Goal: Communication & Community: Participate in discussion

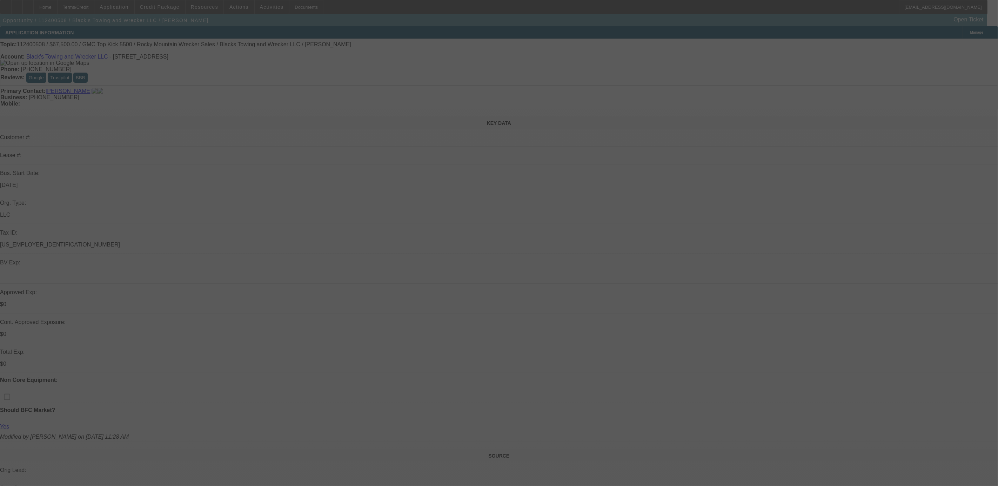
scroll to position [68, 0]
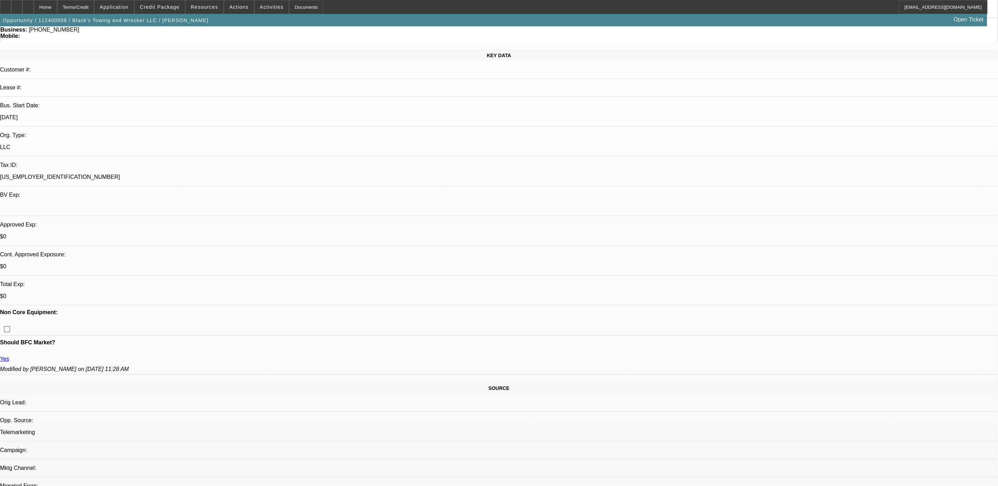
select select "0"
select select "0.1"
select select "0"
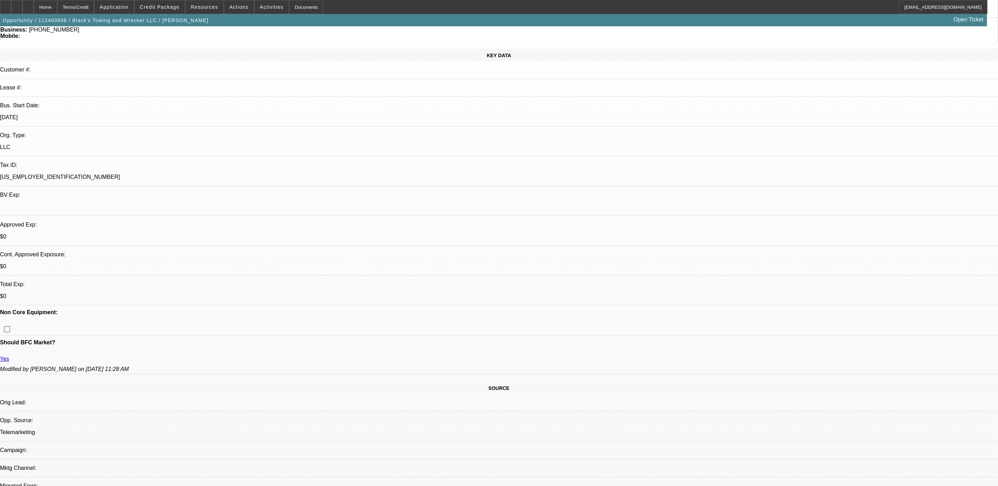
select select "0.1"
select select "0"
select select "0.1"
select select "0"
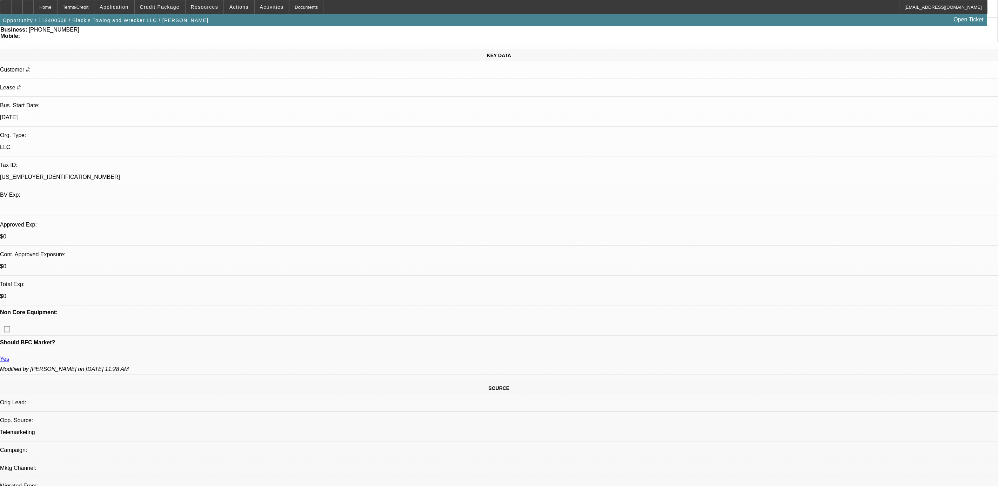
select select "0"
select select "0.1"
select select "1"
select select "3"
select select "4"
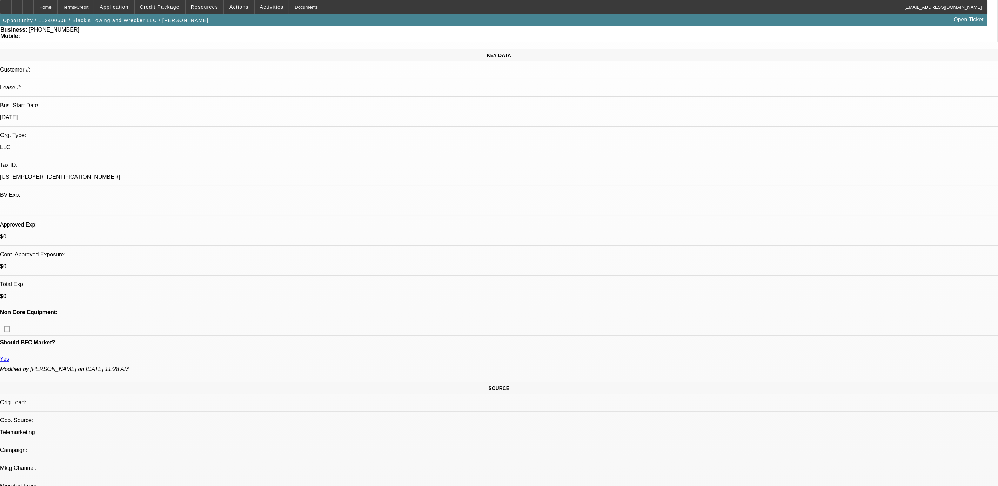
select select "1"
select select "3"
select select "4"
select select "1"
select select "3"
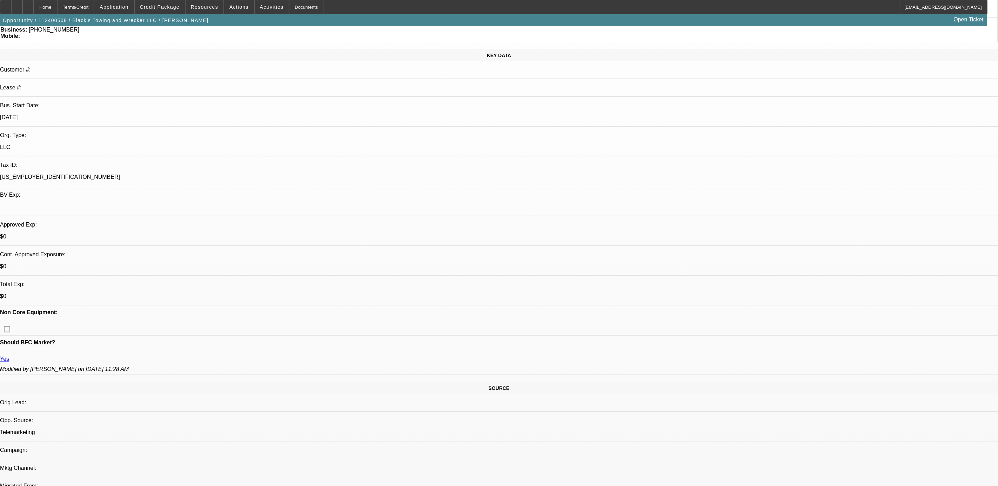
select select "4"
select select "1"
select select "3"
select select "4"
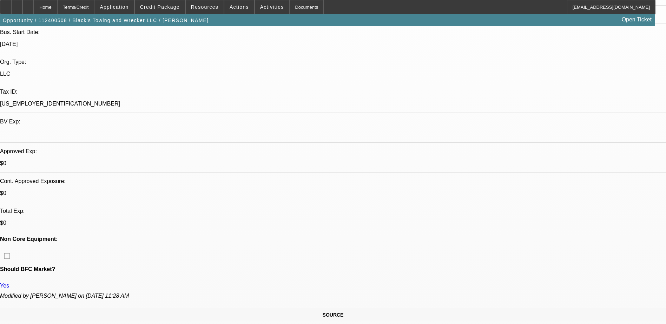
scroll to position [140, 0]
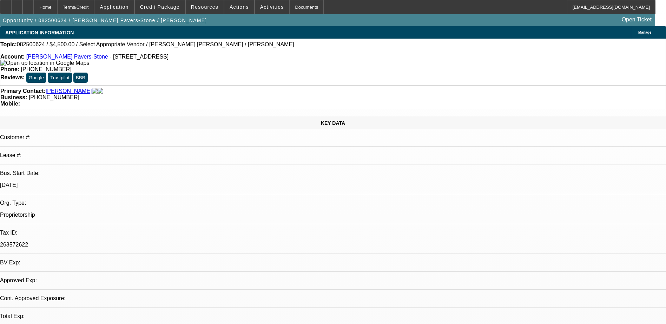
select select "0"
select select "2"
select select "0.1"
select select "1"
select select "2"
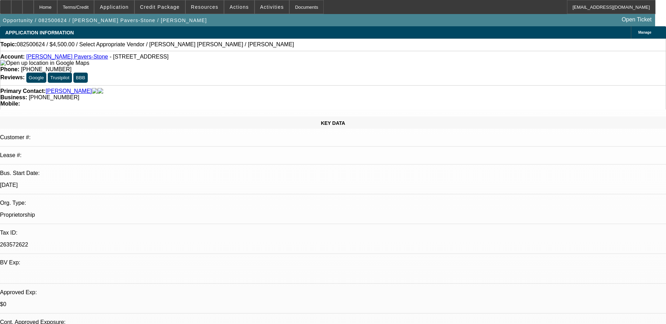
select select "4"
click at [261, 6] on span "Activities" at bounding box center [272, 7] width 24 height 6
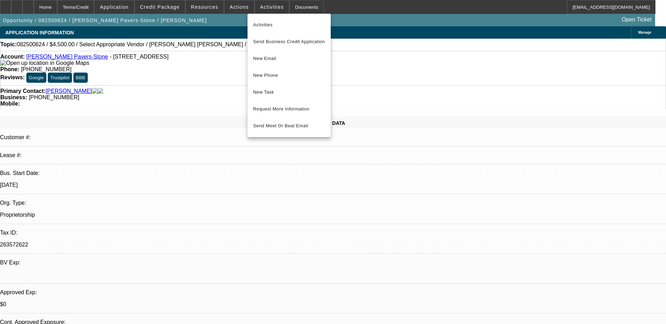
click at [237, 5] on div at bounding box center [333, 162] width 666 height 324
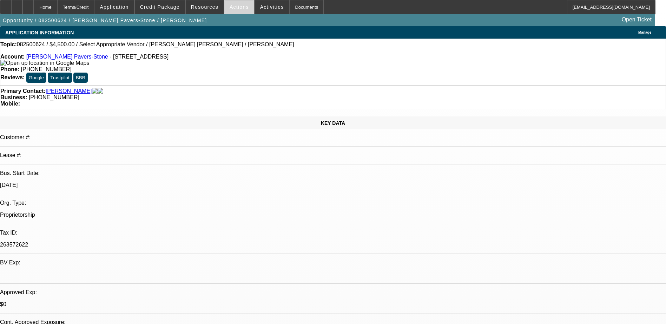
click at [237, 5] on span "Actions" at bounding box center [239, 7] width 19 height 6
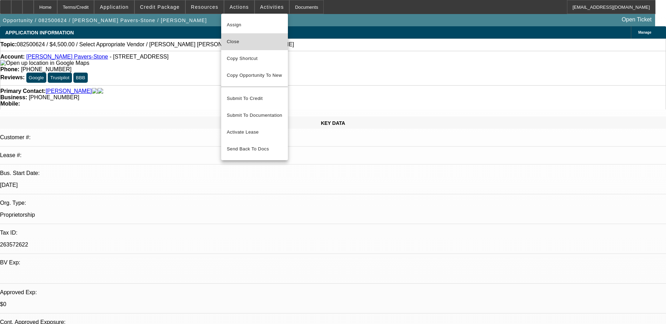
click at [240, 43] on span "Close" at bounding box center [254, 42] width 55 height 8
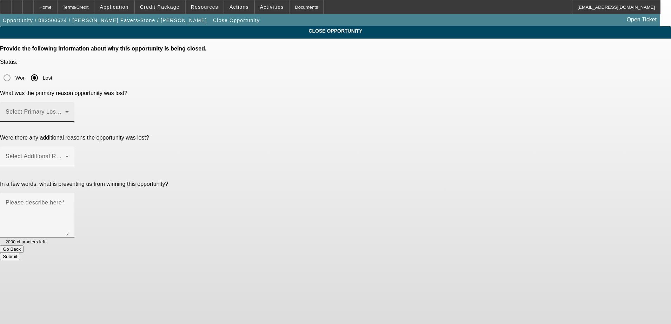
click at [65, 111] on span at bounding box center [36, 115] width 60 height 8
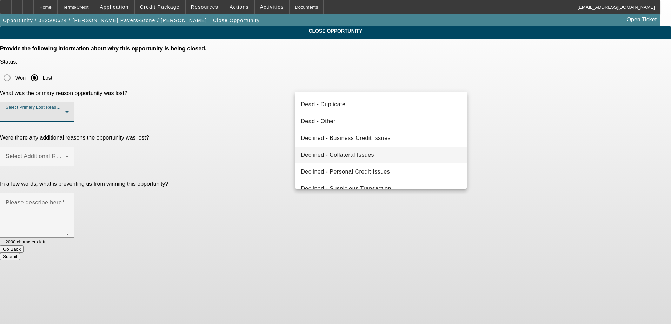
scroll to position [94, 0]
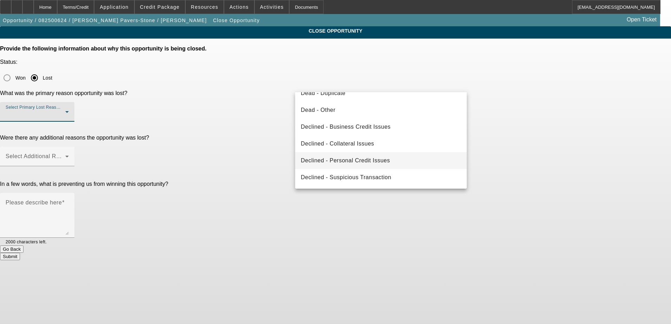
click at [386, 159] on span "Declined - Personal Credit Issues" at bounding box center [345, 161] width 89 height 8
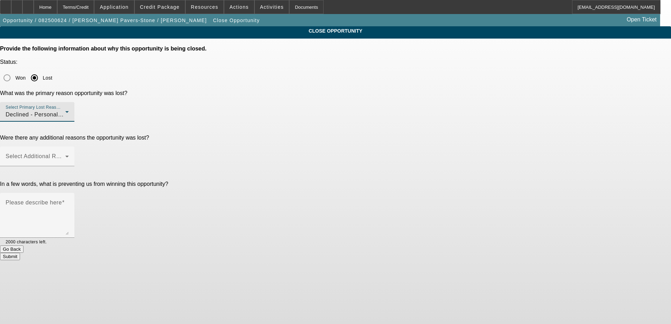
click at [74, 166] on div at bounding box center [37, 170] width 74 height 8
click at [69, 147] on div "Select Additional Reasons" at bounding box center [37, 157] width 63 height 20
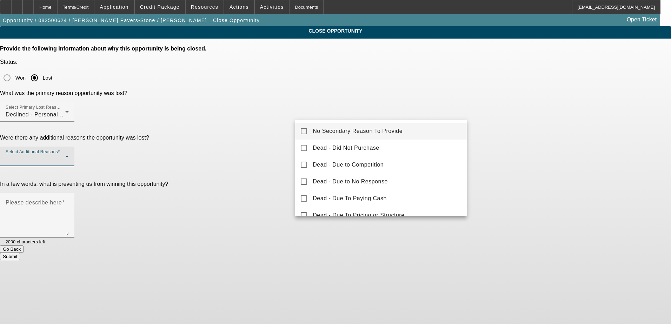
click at [367, 135] on span "No Secondary Reason To Provide" at bounding box center [358, 131] width 90 height 8
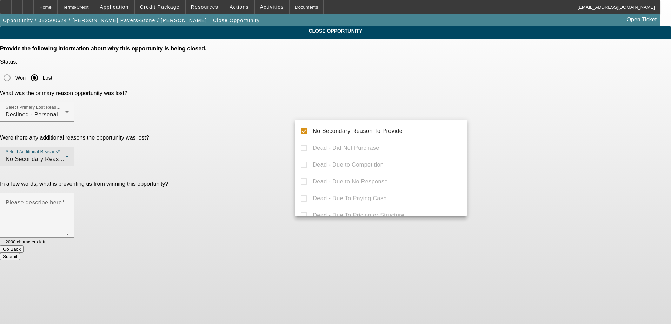
click at [293, 133] on div at bounding box center [335, 162] width 671 height 324
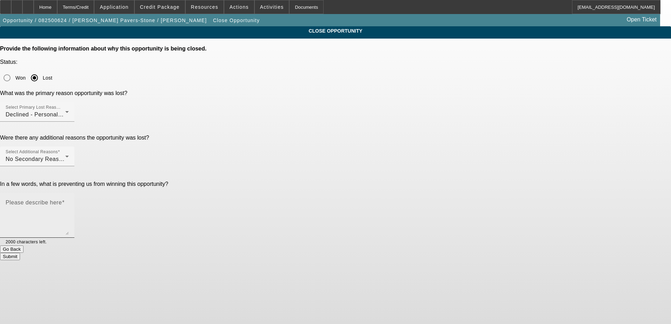
click at [69, 201] on textarea "Please describe here" at bounding box center [37, 218] width 63 height 34
type textarea "bad credit"
click at [20, 253] on button "Submit" at bounding box center [10, 256] width 20 height 7
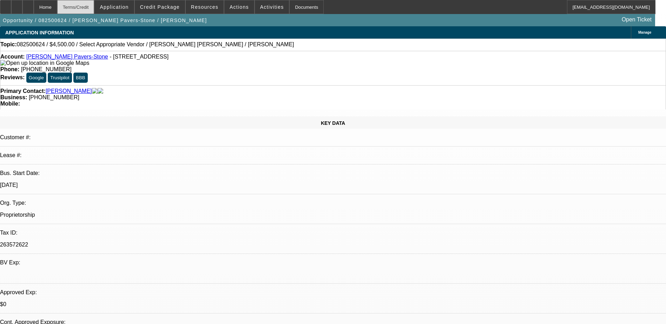
select select "0"
select select "2"
select select "0.1"
select select "4"
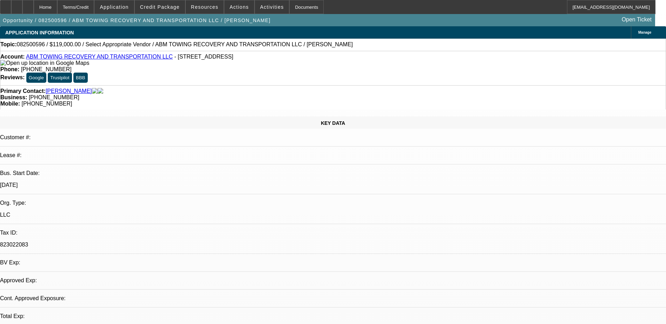
select select "0"
select select "2"
select select "0.1"
select select "1"
select select "2"
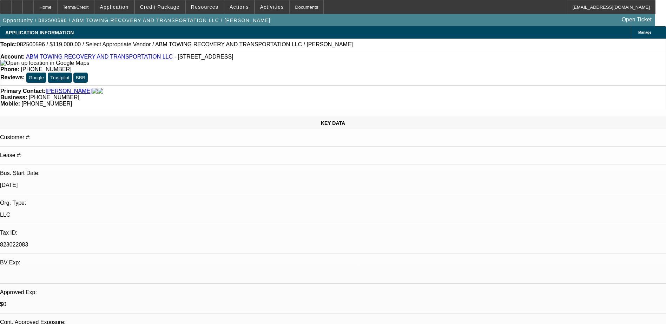
select select "4"
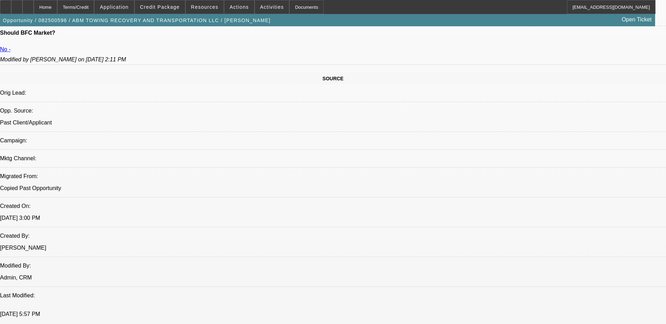
scroll to position [386, 0]
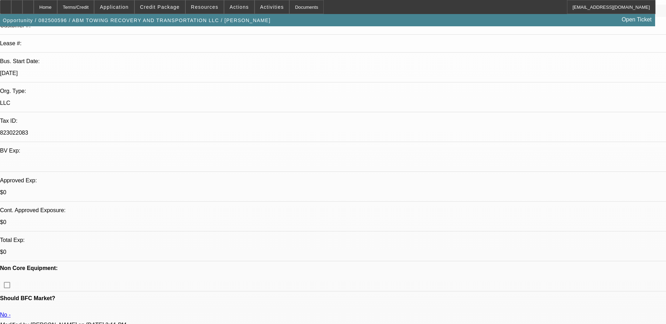
scroll to position [0, 0]
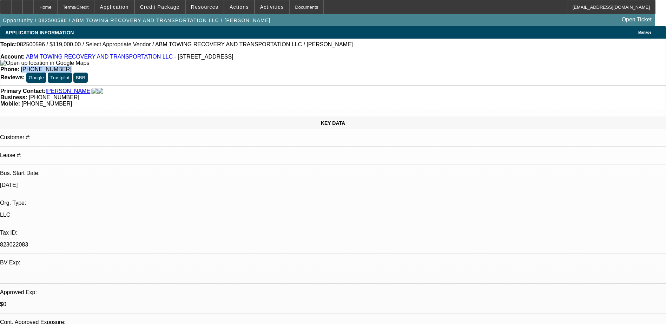
drag, startPoint x: 278, startPoint y: 59, endPoint x: 245, endPoint y: 58, distance: 33.4
click at [245, 66] on div "Phone: (443) 941-7826" at bounding box center [332, 69] width 665 height 6
drag, startPoint x: 244, startPoint y: 58, endPoint x: 270, endPoint y: 58, distance: 25.6
copy span "(443) 941-7826"
click at [225, 66] on div "Phone: (443) 941-7826" at bounding box center [332, 69] width 665 height 6
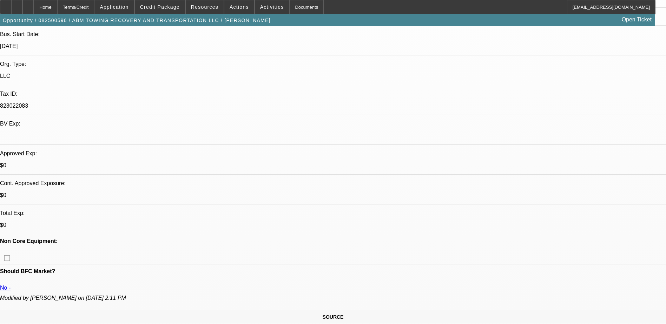
scroll to position [175, 0]
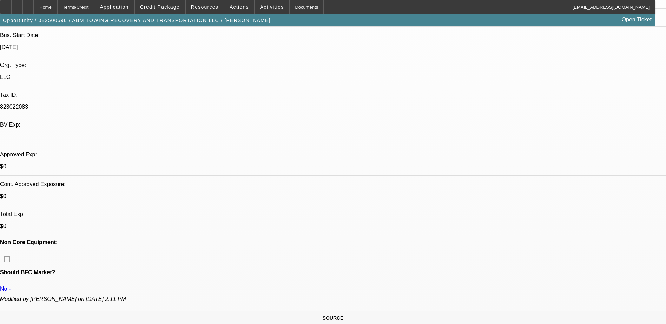
scroll to position [0, 0]
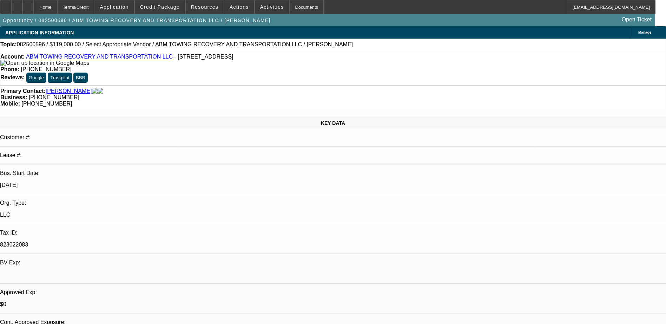
click at [296, 74] on div "Account: ABM TOWING RECOVERY AND TRANSPORTATION LLC - 115 Hemison Ct, Pikesvill…" at bounding box center [333, 68] width 666 height 34
radio input "true"
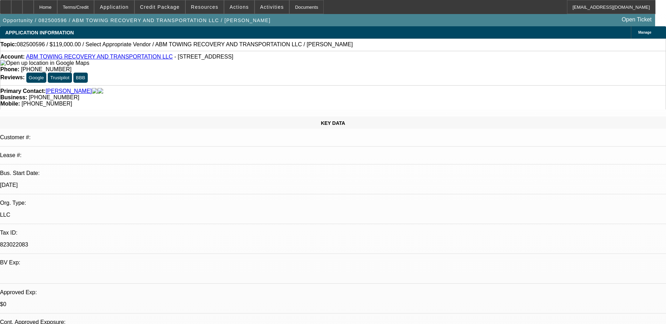
drag, startPoint x: 520, startPoint y: 131, endPoint x: 492, endPoint y: 138, distance: 29.0
paste textarea "said his bank was gonna send banks to phil"
type textarea "said his bank was gonna send banks to phil, maybe they did, hes calling to chec…"
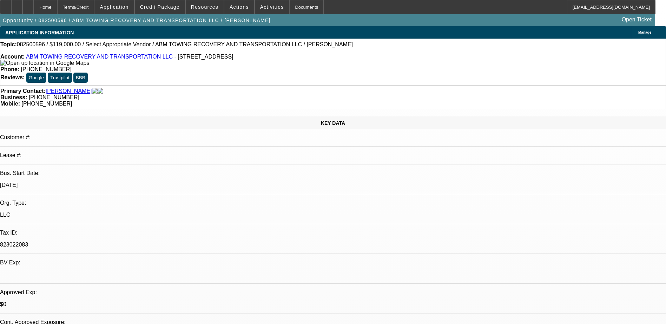
radio input "true"
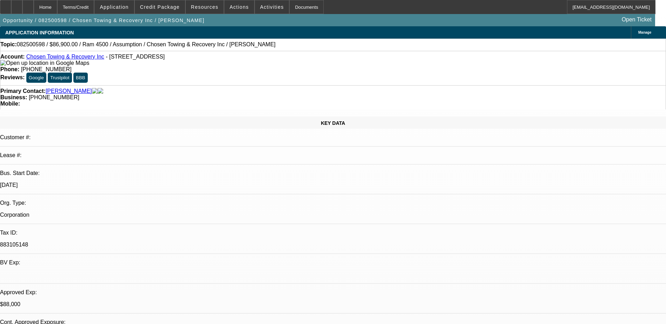
select select "0"
select select "3"
select select "0"
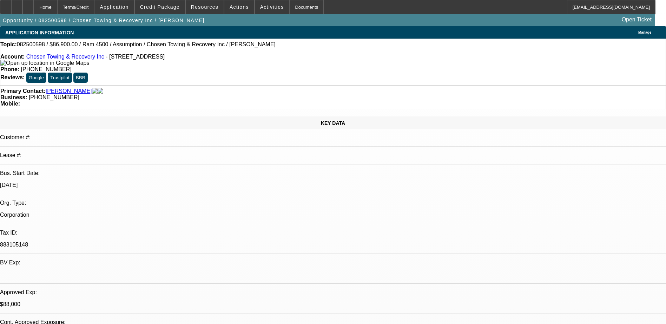
select select "0.1"
select select "0"
select select "3"
select select "0"
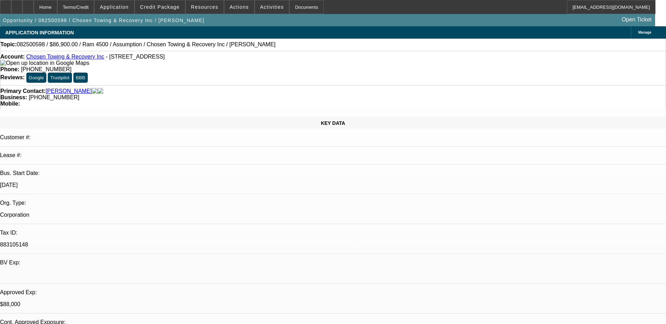
select select "3"
select select "0"
select select "1"
select select "2"
select select "4"
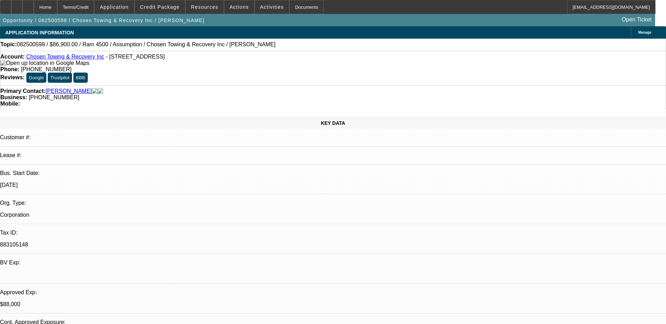
select select "1"
select select "2"
select select "4"
select select "1"
select select "2"
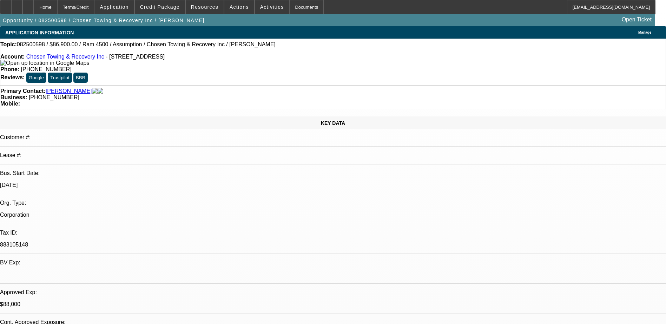
select select "4"
select select "1"
select select "2"
select select "4"
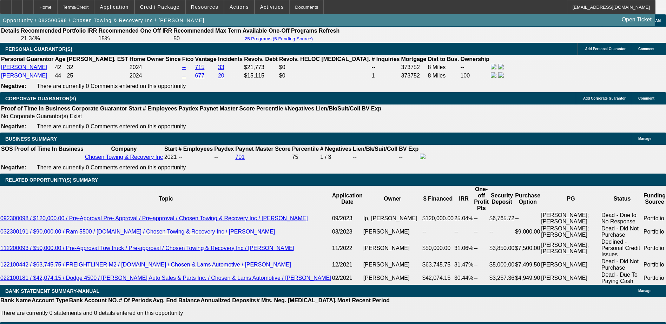
scroll to position [1088, 0]
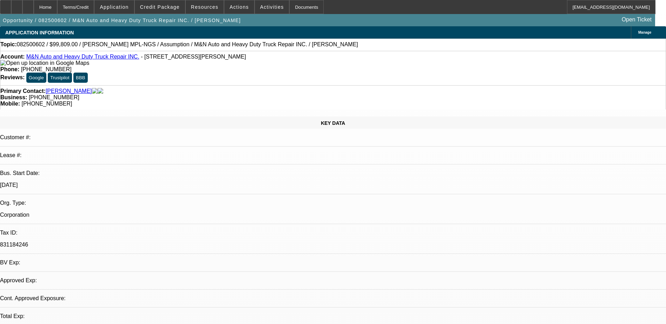
select select "0"
select select "2"
select select "0.1"
select select "1"
select select "2"
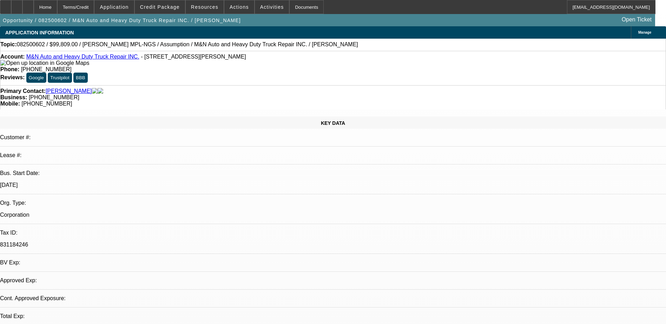
select select "4"
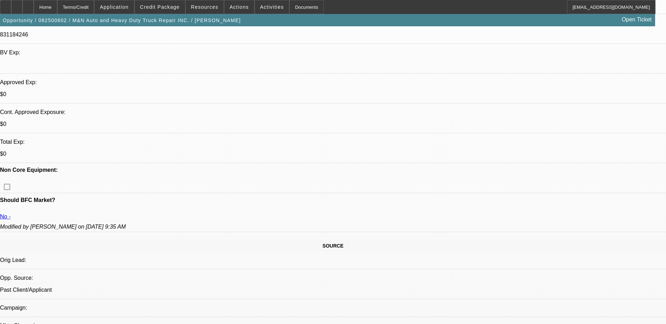
scroll to position [211, 0]
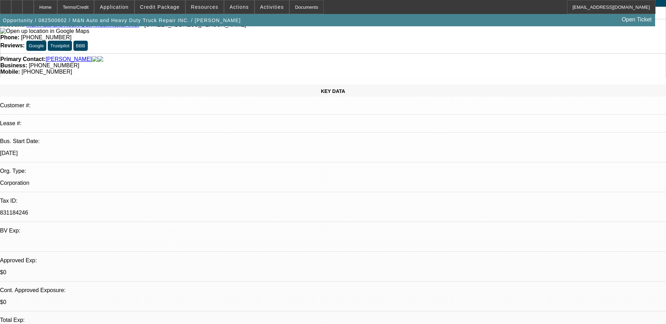
scroll to position [0, 0]
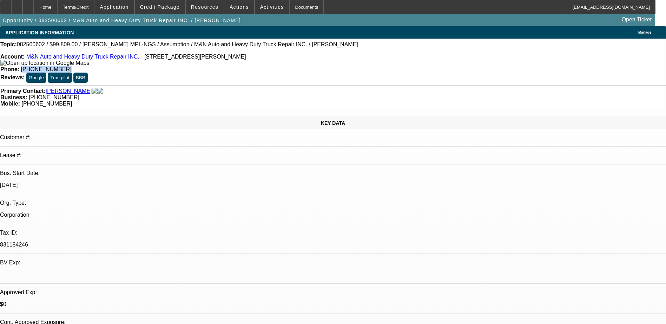
drag, startPoint x: 276, startPoint y: 56, endPoint x: 244, endPoint y: 57, distance: 32.6
click at [244, 66] on div "Phone: (352) 254-0489" at bounding box center [332, 69] width 665 height 6
drag, startPoint x: 244, startPoint y: 57, endPoint x: 270, endPoint y: 60, distance: 26.9
copy span "(352) 254-0489"
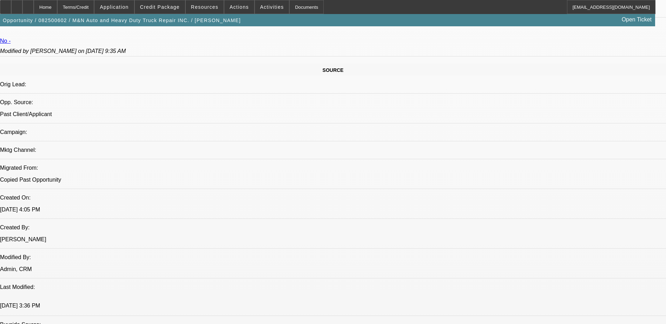
scroll to position [421, 0]
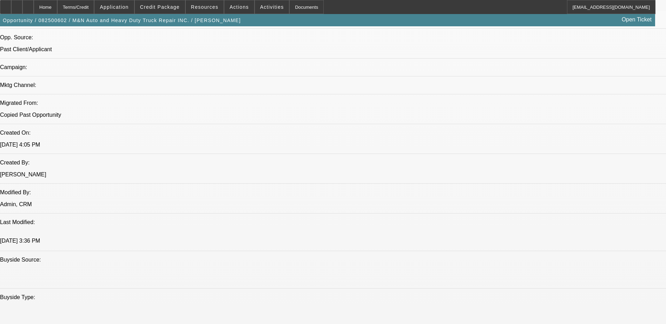
scroll to position [491, 0]
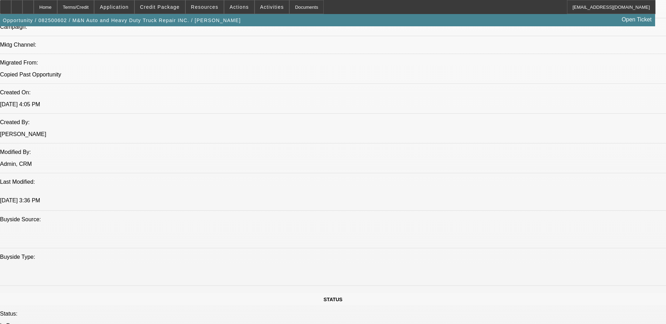
click at [152, 3] on span at bounding box center [160, 7] width 50 height 17
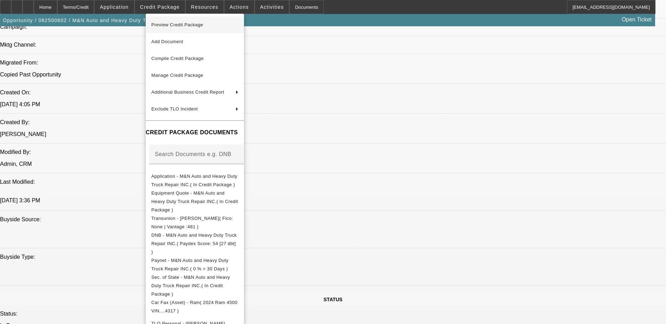
click at [219, 27] on span "Preview Credit Package" at bounding box center [194, 25] width 87 height 8
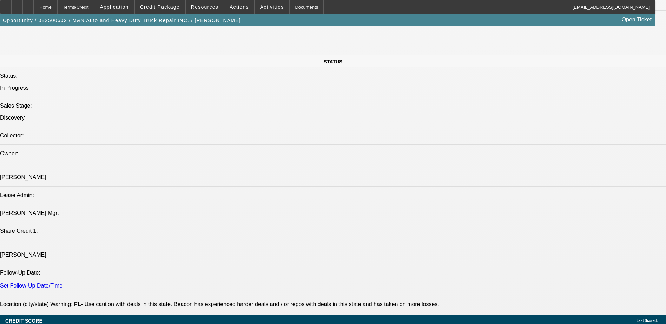
scroll to position [772, 0]
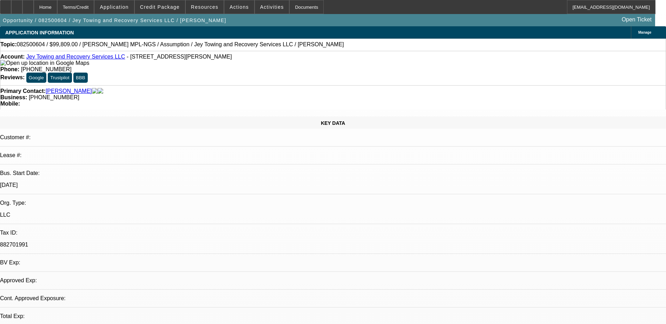
select select "0"
select select "2"
select select "0.1"
select select "1"
select select "2"
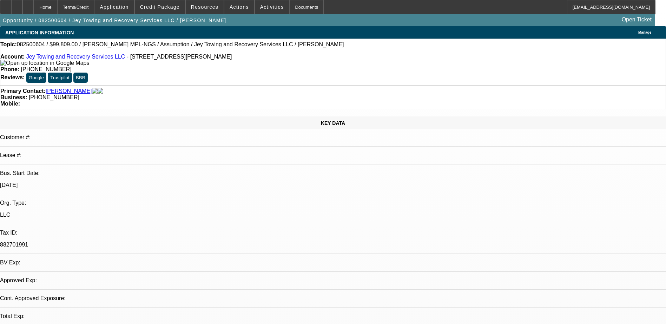
select select "4"
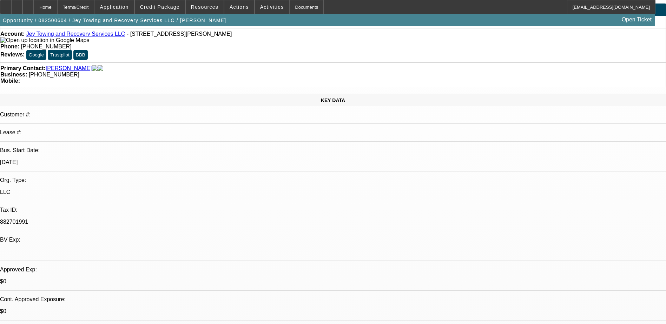
scroll to position [35, 0]
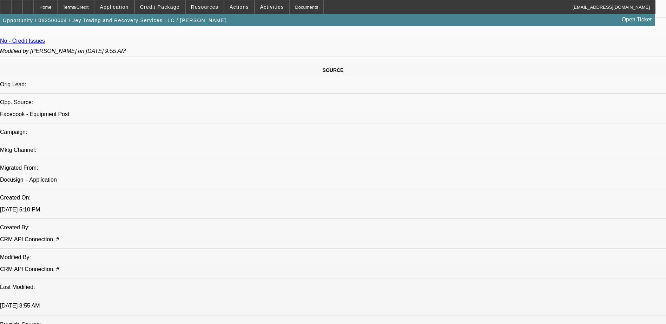
scroll to position [211, 0]
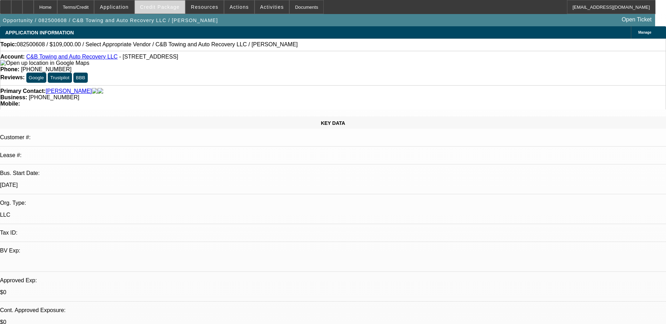
select select "0"
select select "2"
select select "0.1"
select select "4"
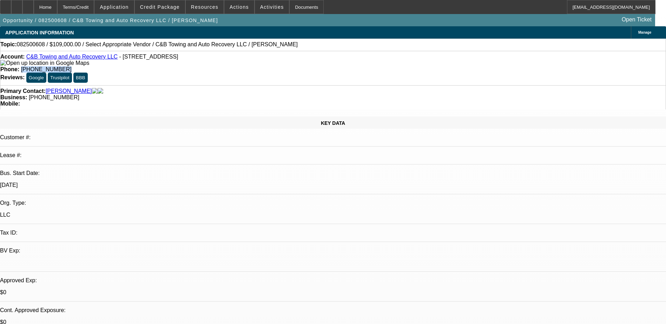
drag, startPoint x: 281, startPoint y: 58, endPoint x: 244, endPoint y: 59, distance: 36.9
click at [244, 66] on div "Phone: [PHONE_NUMBER]" at bounding box center [332, 69] width 665 height 6
drag, startPoint x: 244, startPoint y: 59, endPoint x: 275, endPoint y: 58, distance: 30.5
drag, startPoint x: 275, startPoint y: 58, endPoint x: 263, endPoint y: 57, distance: 12.0
copy span "[PHONE_NUMBER]"
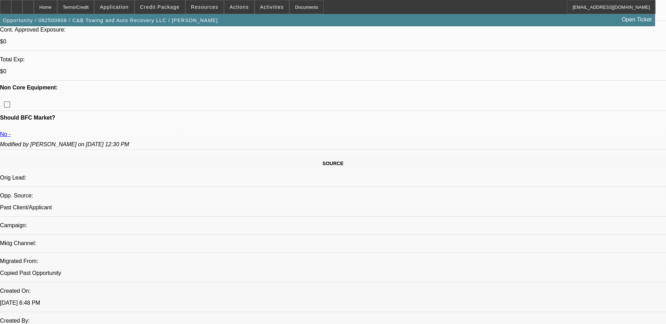
scroll to position [175, 0]
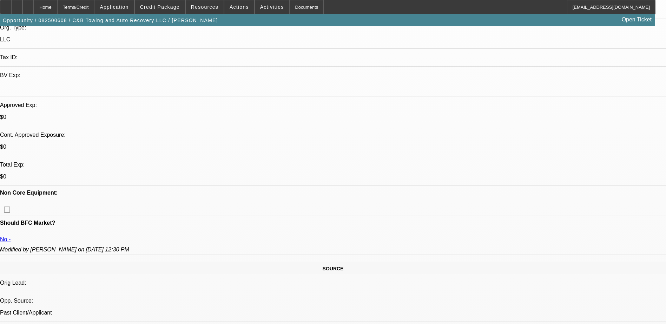
radio input "true"
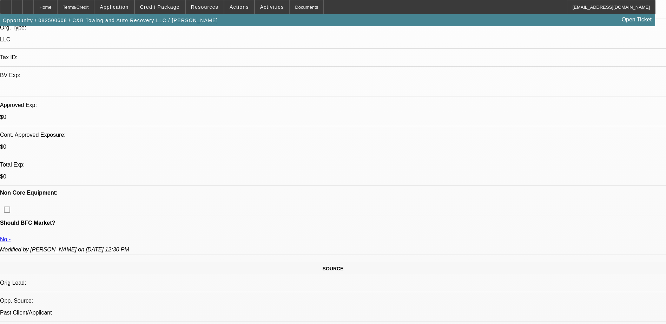
type textarea "said hell get tax id over asap"
radio input "true"
